Goal: Information Seeking & Learning: Learn about a topic

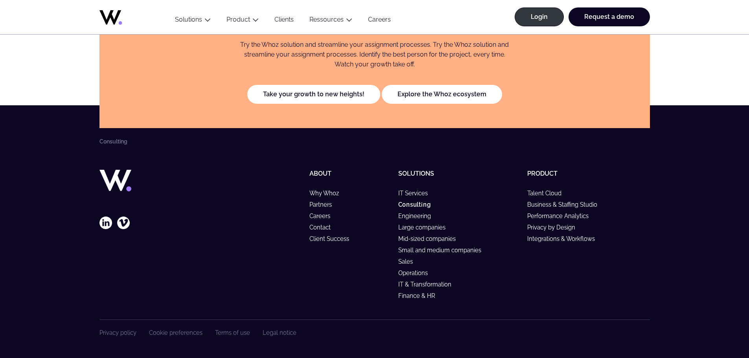
scroll to position [1758, 0]
click at [325, 192] on link "Why Whoz" at bounding box center [328, 193] width 37 height 7
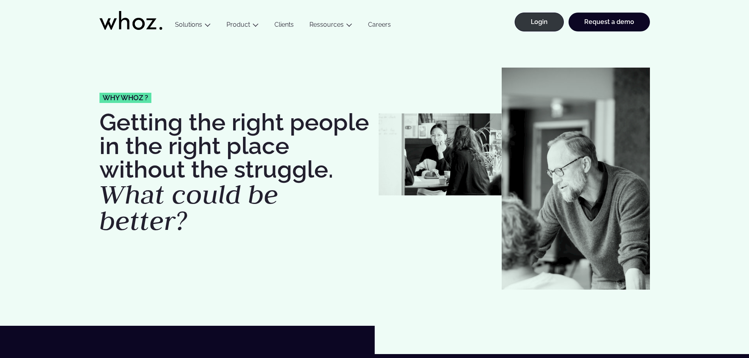
drag, startPoint x: 189, startPoint y: 297, endPoint x: 147, endPoint y: 74, distance: 226.9
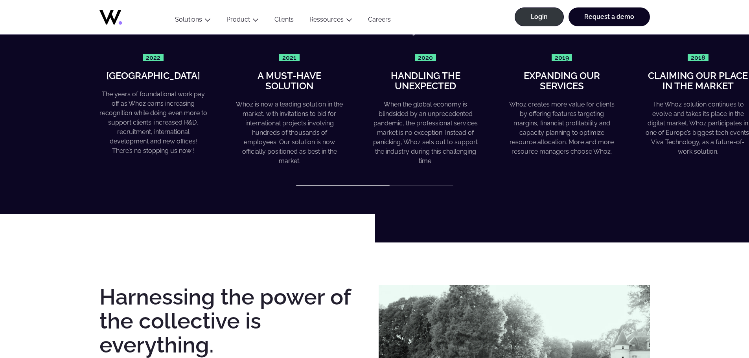
scroll to position [354, 0]
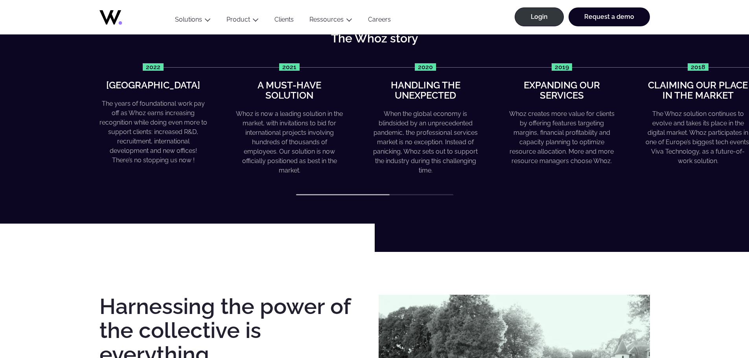
drag, startPoint x: 238, startPoint y: 145, endPoint x: 406, endPoint y: 135, distance: 168.6
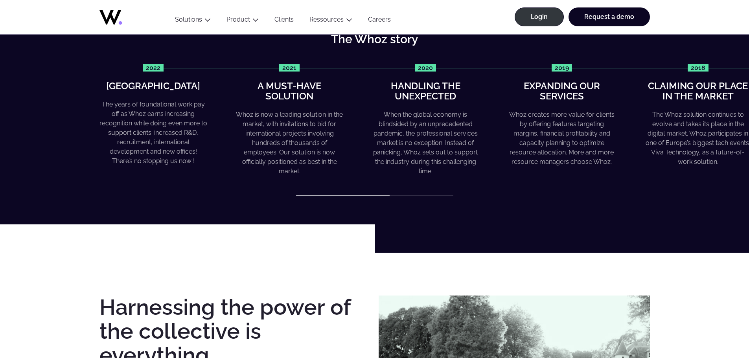
drag, startPoint x: 348, startPoint y: 139, endPoint x: 195, endPoint y: 131, distance: 153.7
click at [264, 181] on div "2022 Greater heights The years of foundational work pay off as Whoz earns incre…" at bounding box center [375, 131] width 551 height 133
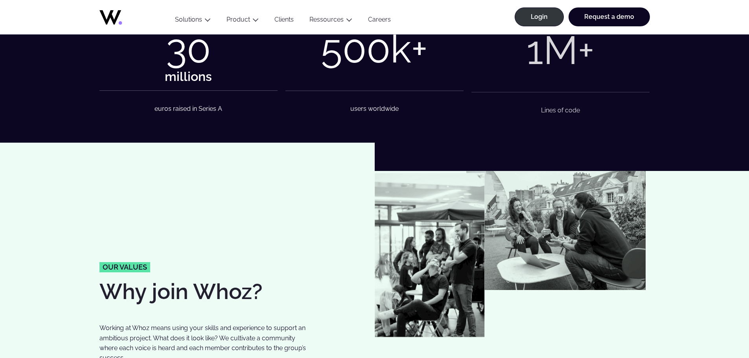
scroll to position [1332, 0]
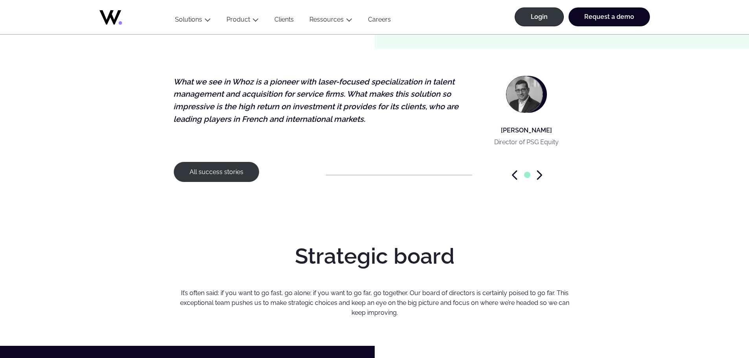
drag, startPoint x: 42, startPoint y: 146, endPoint x: 43, endPoint y: 164, distance: 17.3
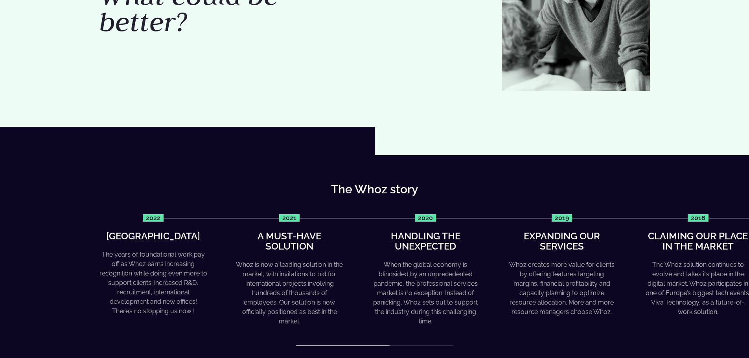
scroll to position [0, 0]
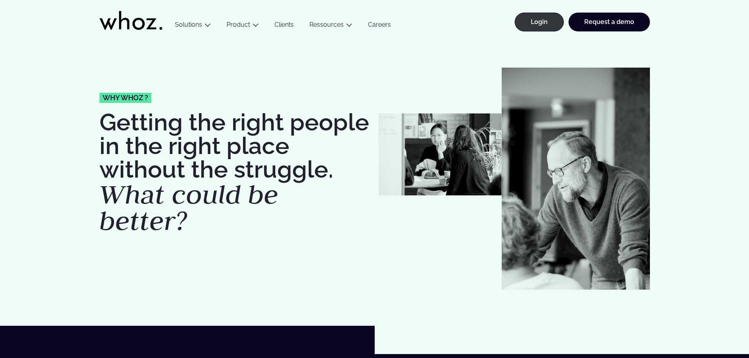
drag, startPoint x: 71, startPoint y: 194, endPoint x: 66, endPoint y: 123, distance: 71.8
